Goal: Transaction & Acquisition: Purchase product/service

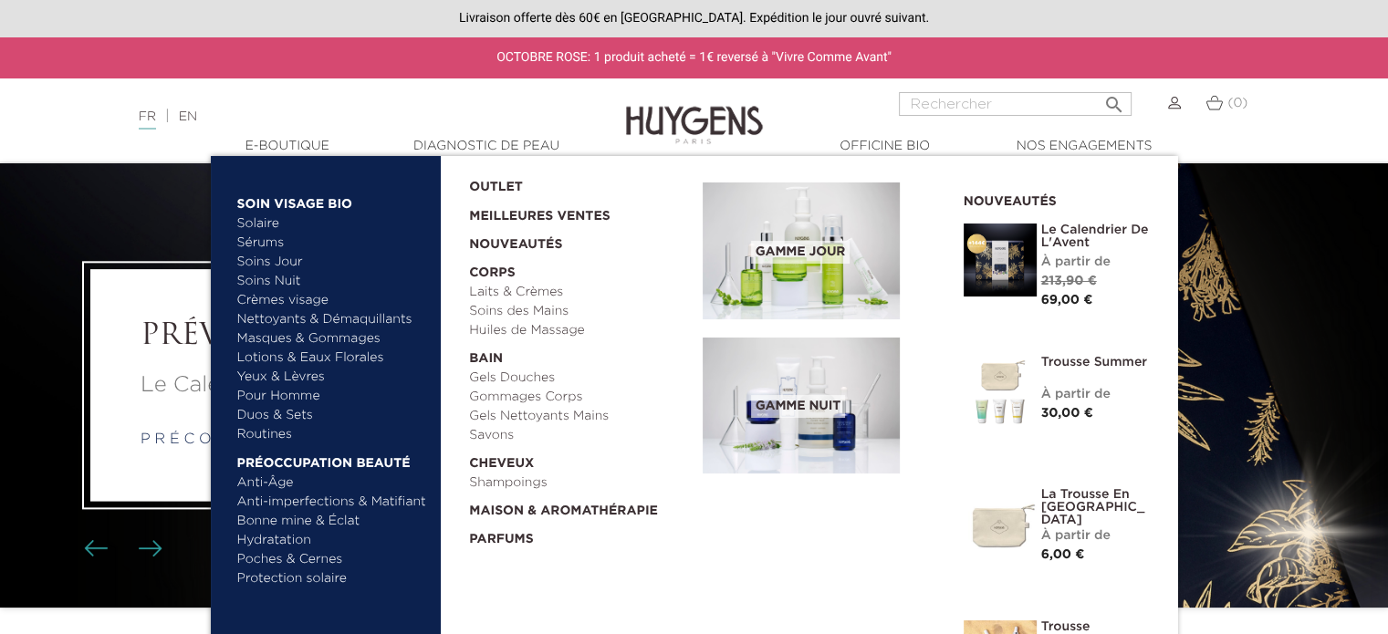
click at [502, 209] on link "Meilleures Ventes" at bounding box center [571, 211] width 204 height 29
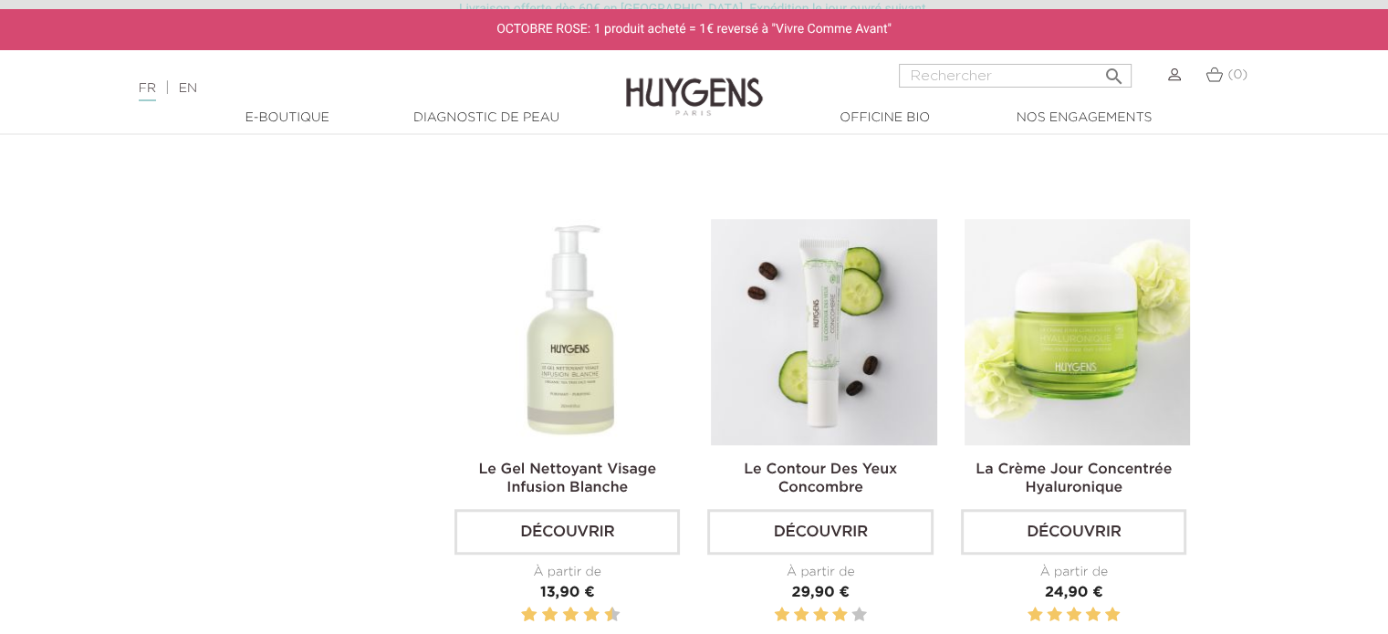
scroll to position [1414, 0]
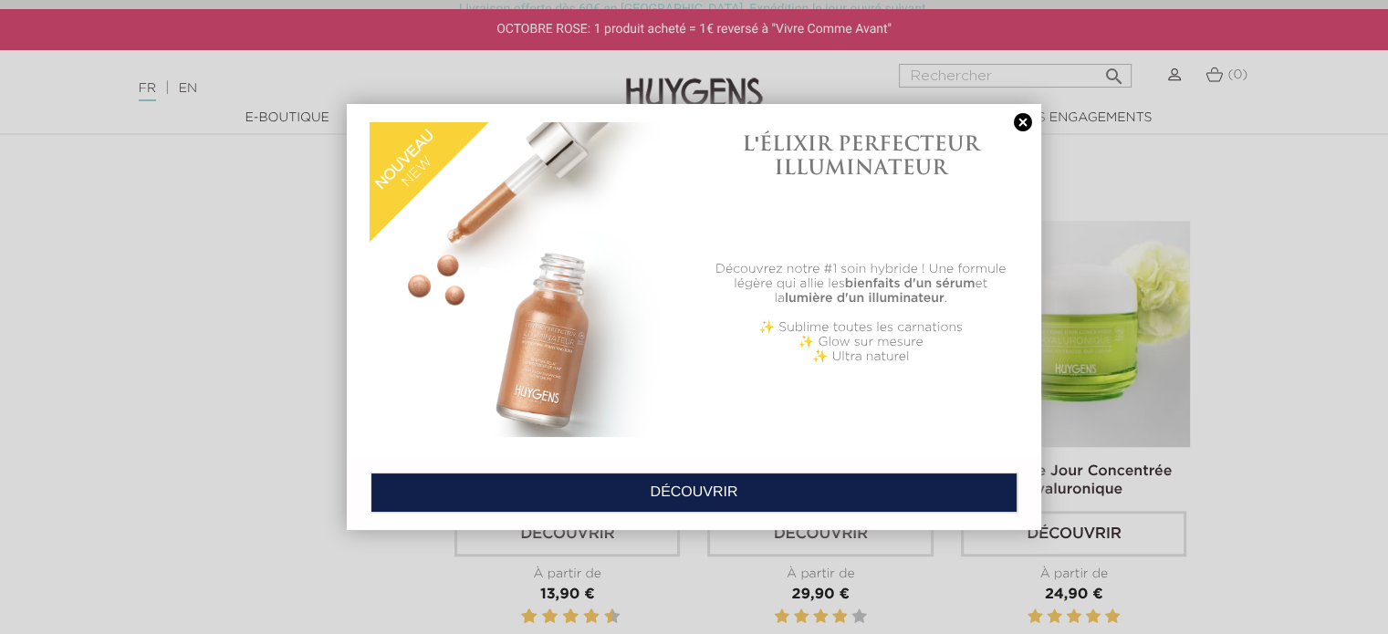
click at [1017, 123] on link at bounding box center [1023, 122] width 26 height 19
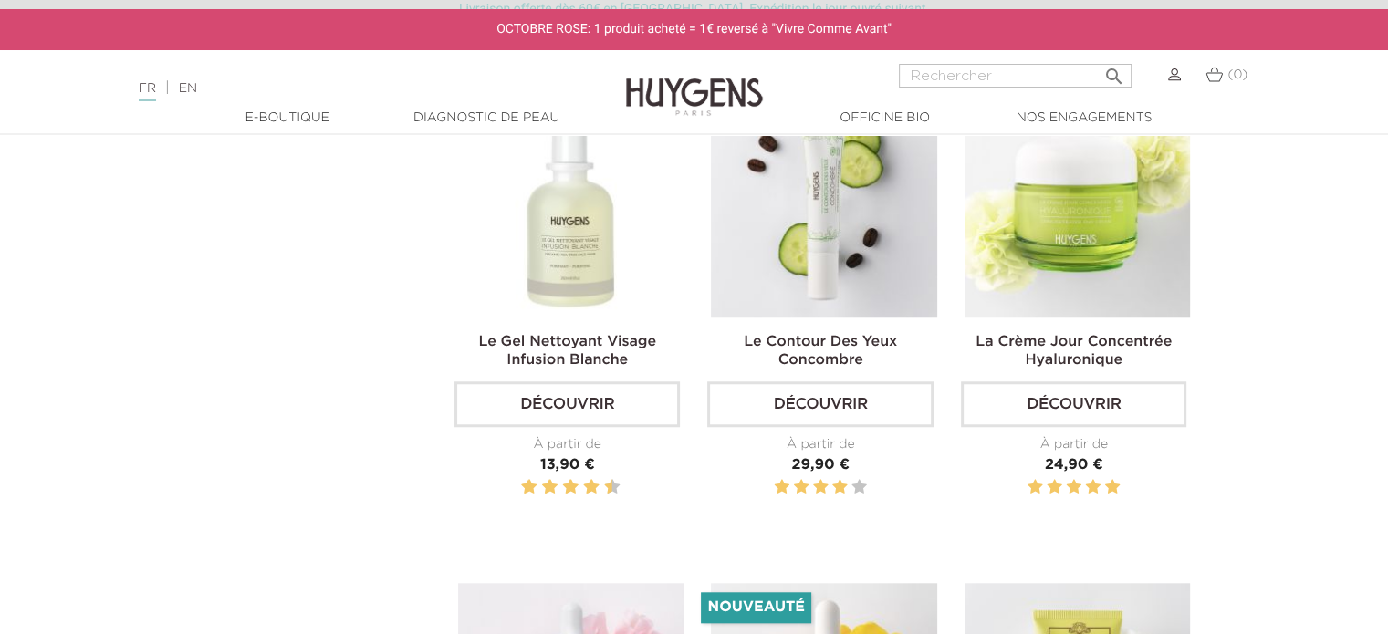
scroll to position [1550, 0]
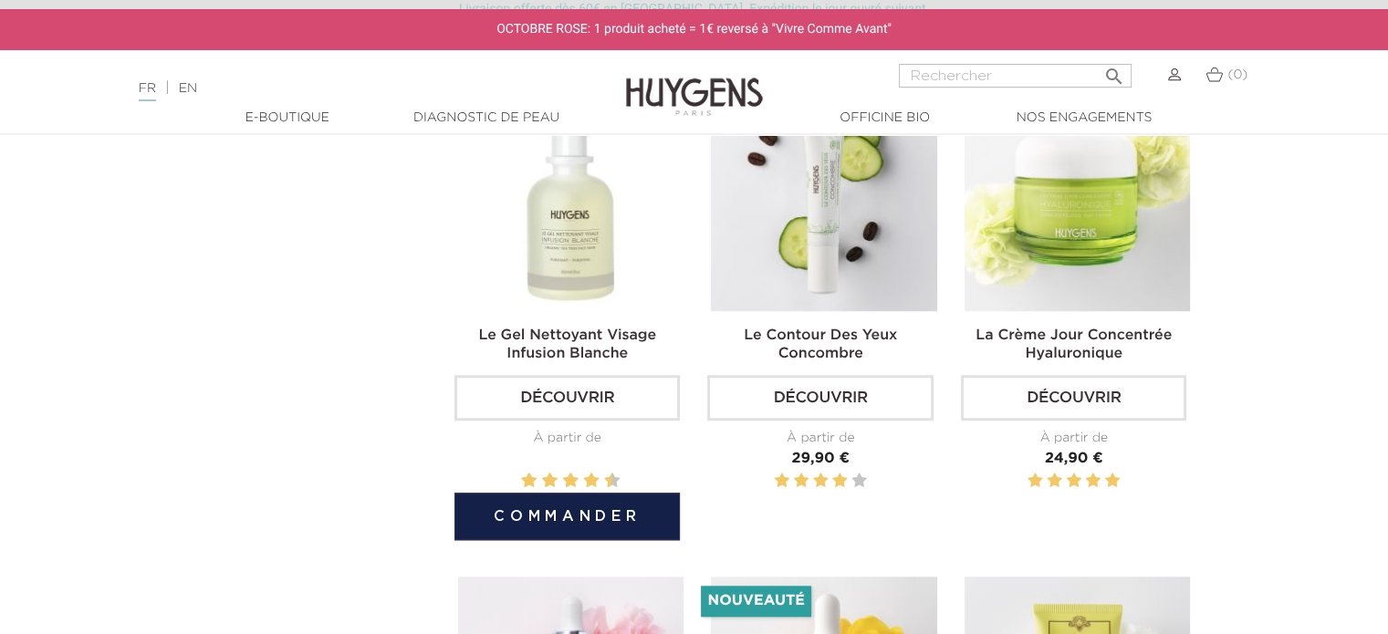
click at [589, 397] on link "Découvrir" at bounding box center [566, 398] width 225 height 46
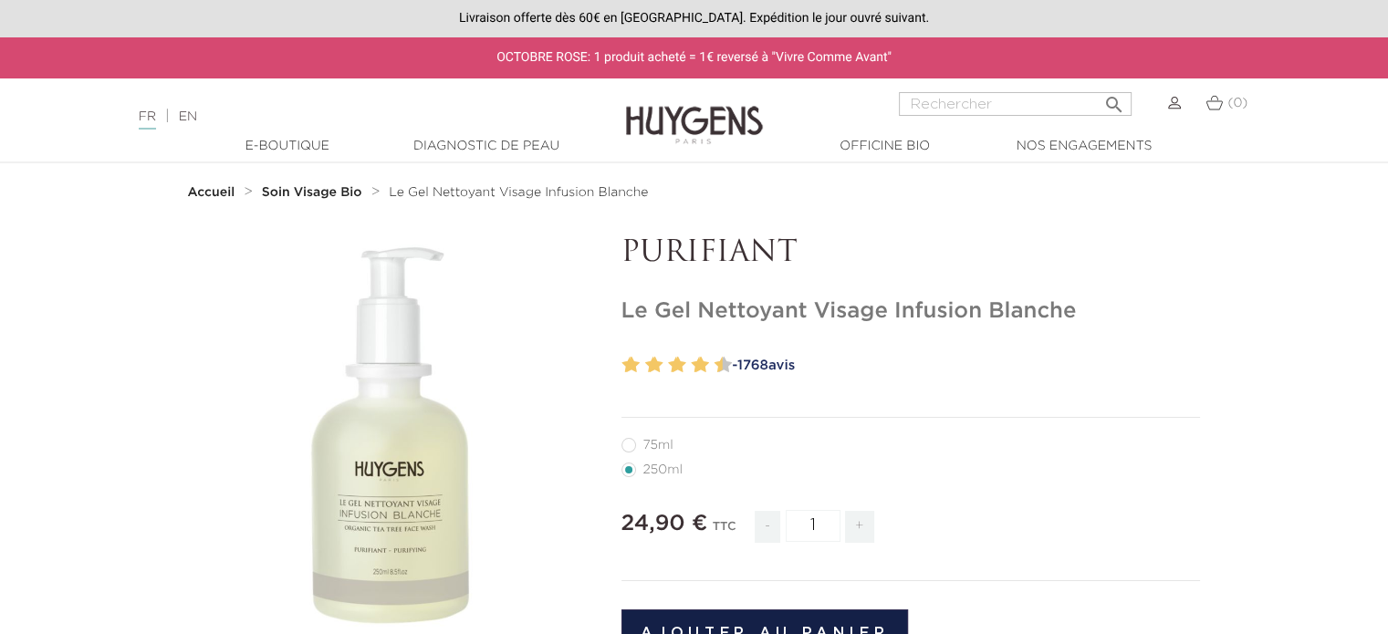
click at [631, 452] on label11"] "75ml" at bounding box center [658, 445] width 74 height 15
radio input "true"
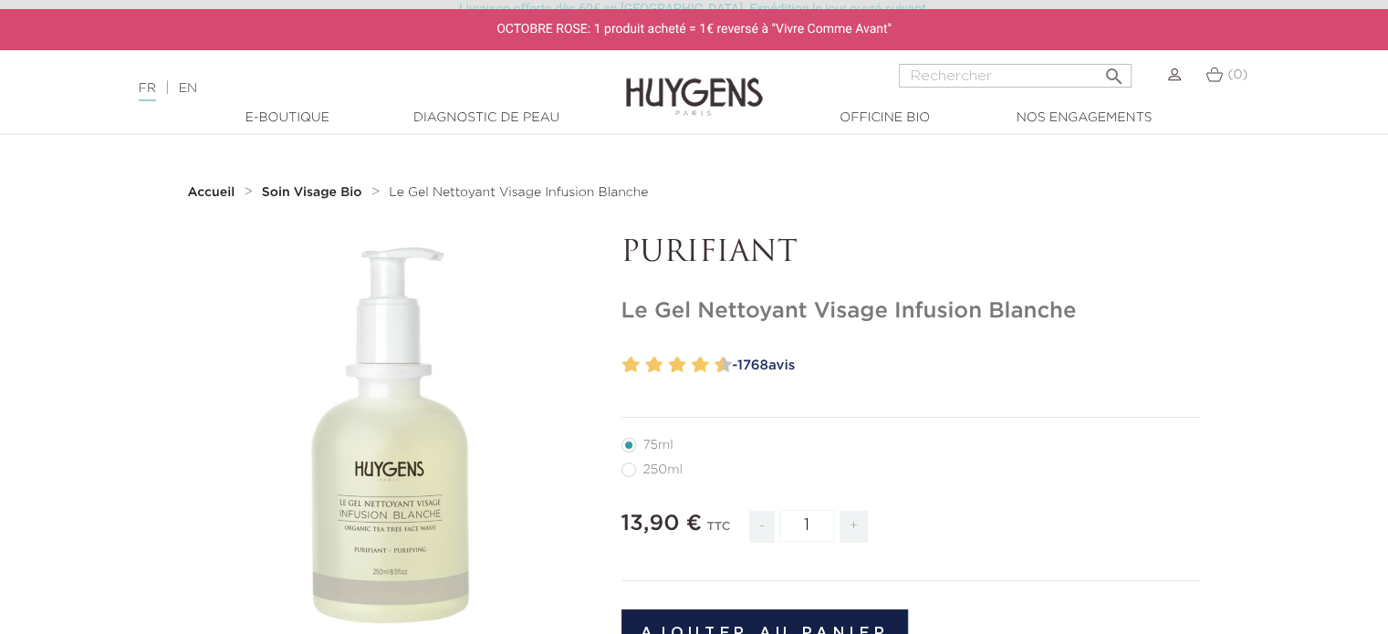
scroll to position [139, 0]
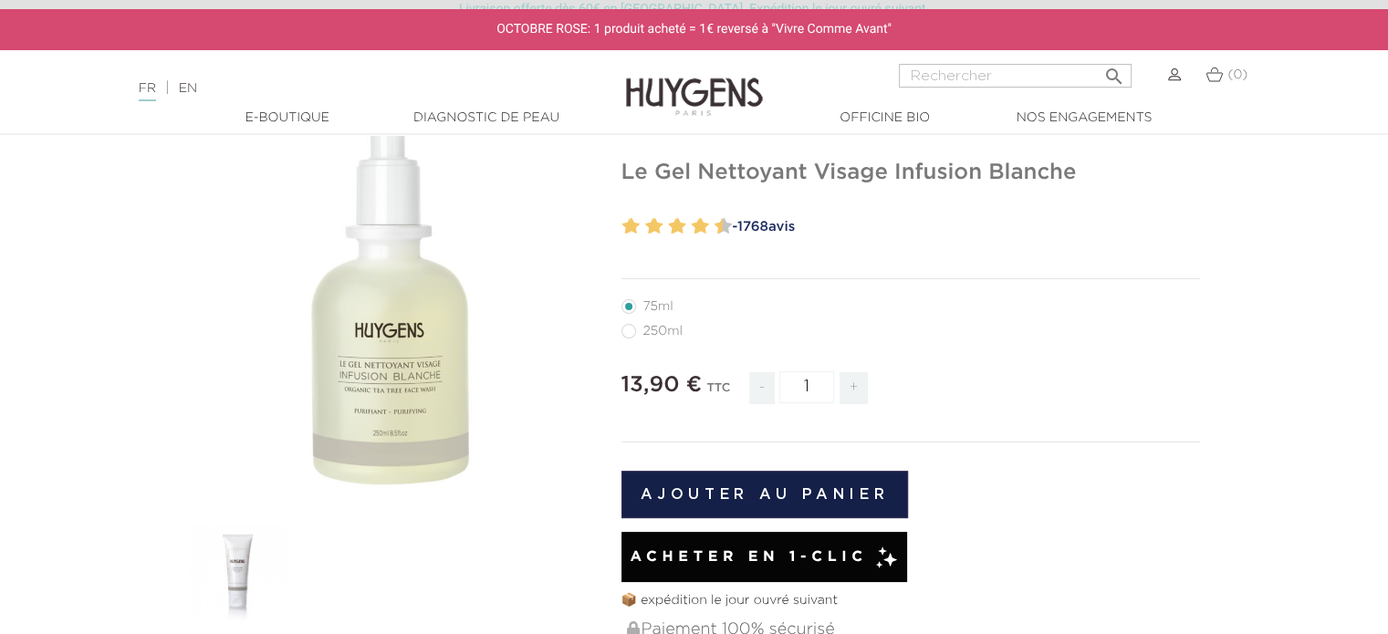
click at [777, 556] on span "Acheter en 1-clic" at bounding box center [748, 558] width 237 height 22
